Goal: Find specific page/section

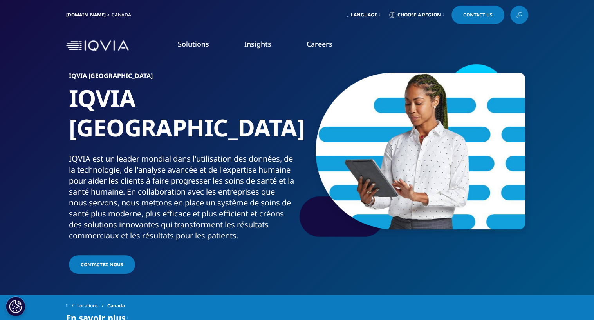
click at [313, 47] on link "Careers" at bounding box center [320, 43] width 26 height 9
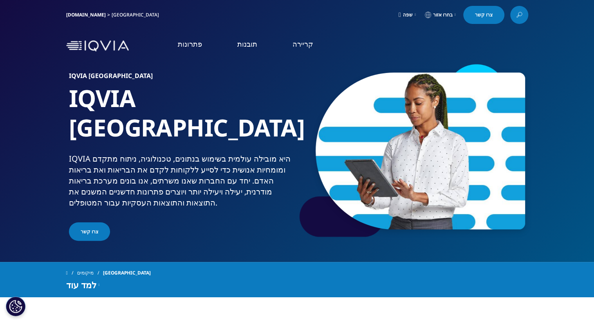
click at [445, 15] on span "בחרו אזור" at bounding box center [443, 15] width 20 height 6
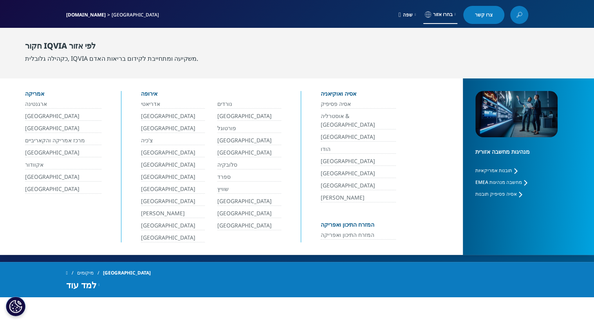
click at [418, 13] on link "שפה" at bounding box center [407, 15] width 20 height 18
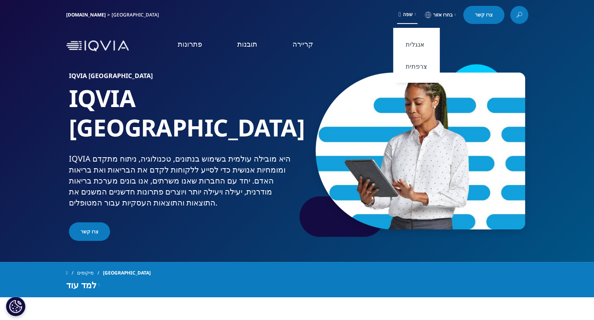
click at [411, 17] on span "שפה" at bounding box center [408, 14] width 10 height 6
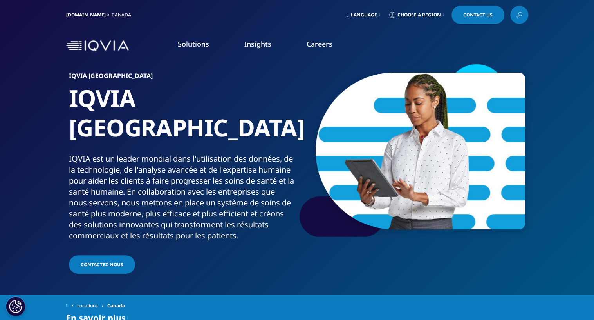
click at [315, 46] on link "Careers" at bounding box center [320, 43] width 26 height 9
click at [379, 15] on icon at bounding box center [379, 14] width 1 height 3
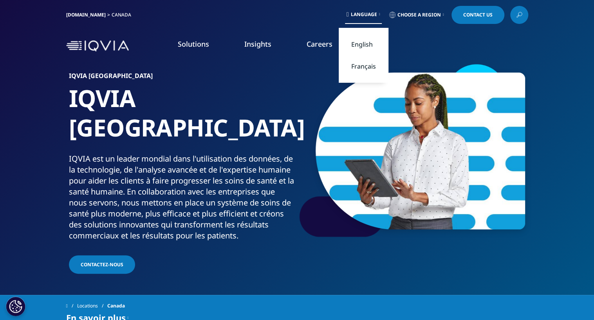
click at [366, 47] on link "English" at bounding box center [364, 44] width 50 height 22
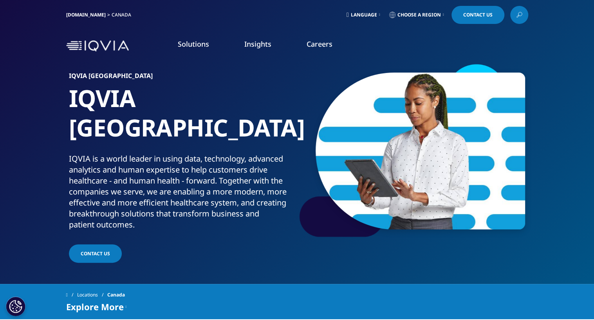
click at [44, 148] on link "DISCOVER CAREERS" at bounding box center [81, 151] width 139 height 7
click at [31, 148] on link "DISCOVER CAREERS" at bounding box center [81, 151] width 139 height 7
